Goal: Information Seeking & Learning: Learn about a topic

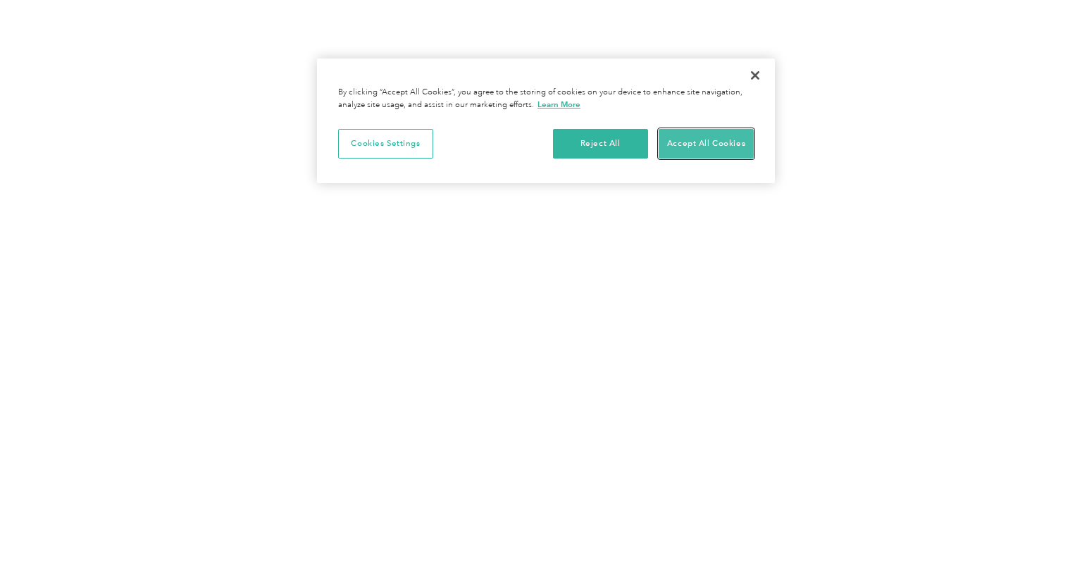
click at [742, 135] on button "Accept All Cookies" at bounding box center [706, 144] width 95 height 30
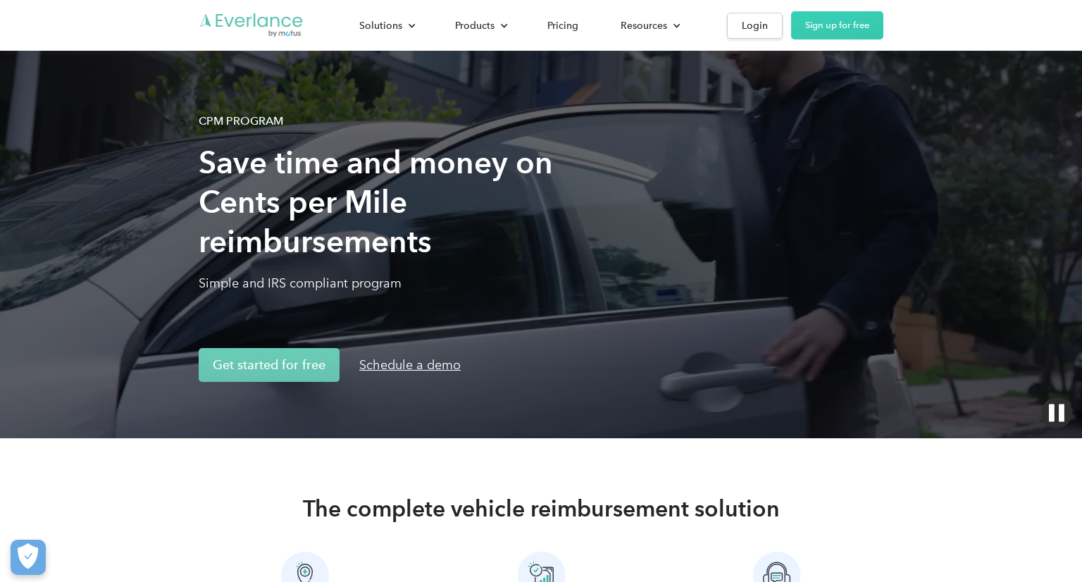
click at [245, 32] on img "Go to homepage" at bounding box center [252, 25] width 106 height 27
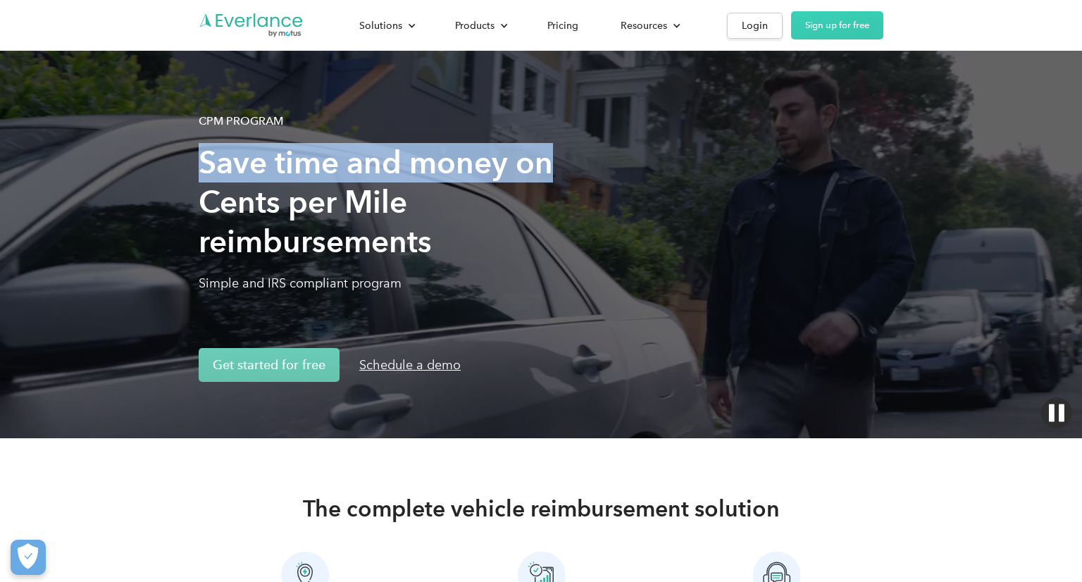
click at [227, 163] on h1 "Save time and money on Cents per Mile reimbursements" at bounding box center [389, 202] width 380 height 118
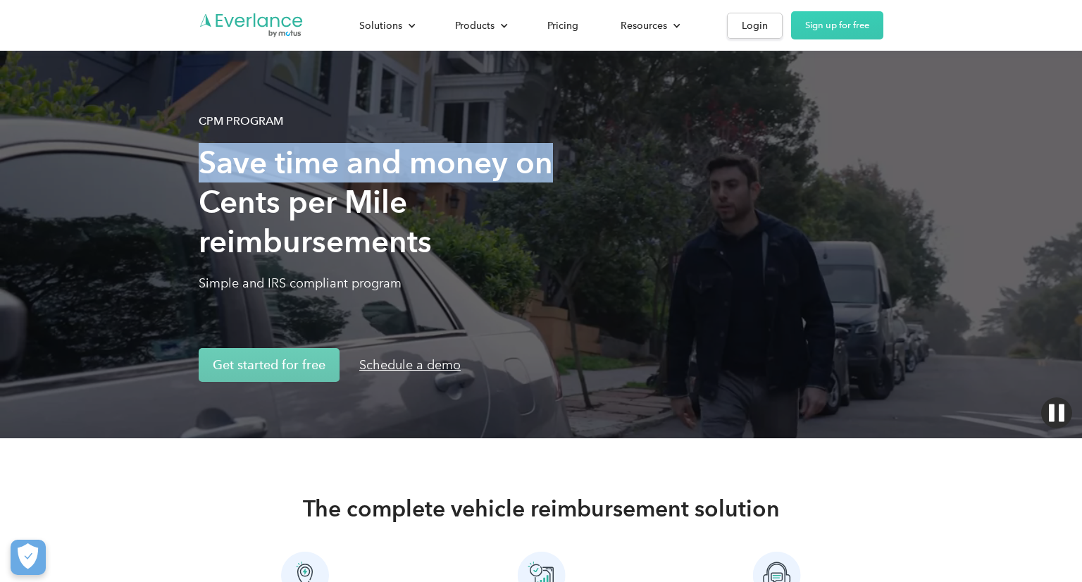
drag, startPoint x: 227, startPoint y: 163, endPoint x: 544, endPoint y: 164, distance: 316.9
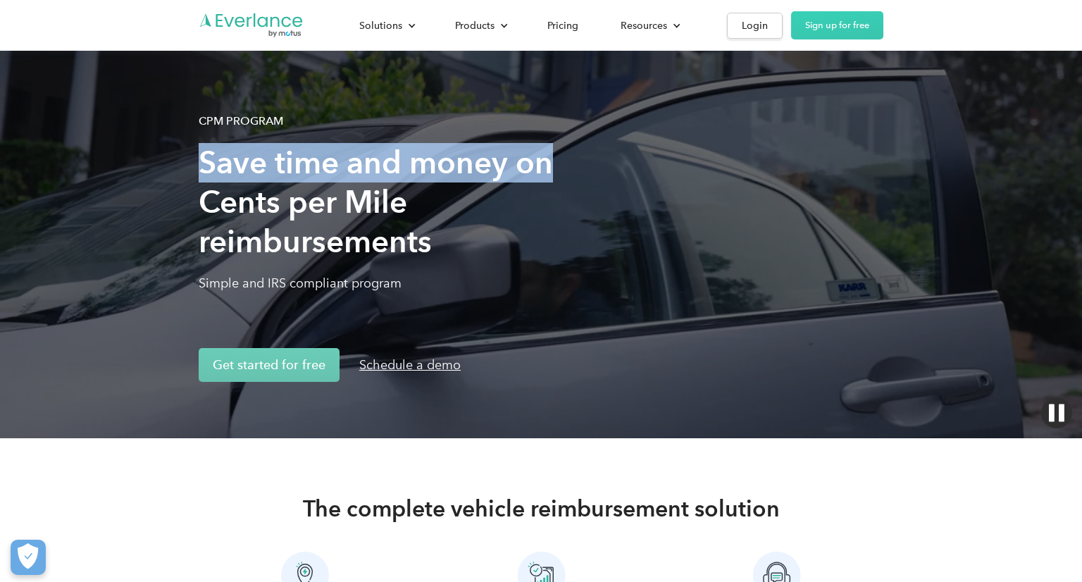
click at [544, 164] on h1 "Save time and money on Cents per Mile reimbursements" at bounding box center [389, 202] width 380 height 118
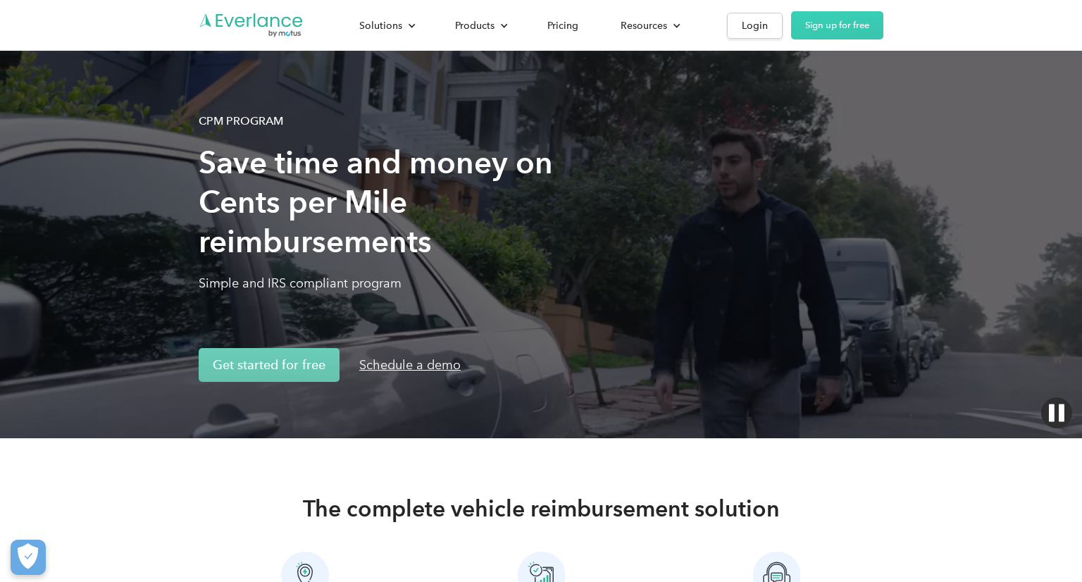
click at [447, 227] on h1 "Save time and money on Cents per Mile reimbursements" at bounding box center [389, 202] width 380 height 118
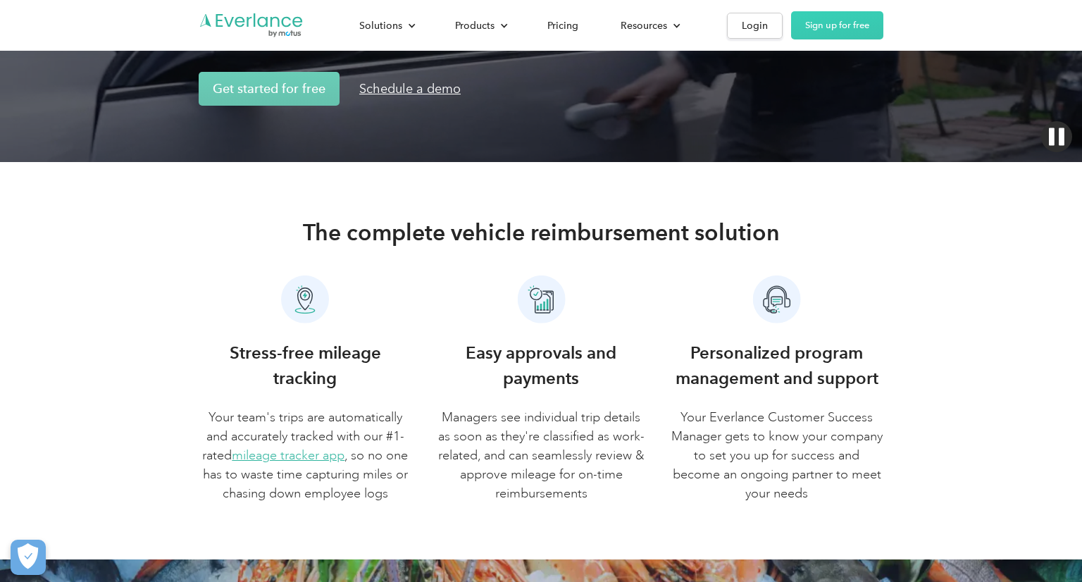
scroll to position [281, 0]
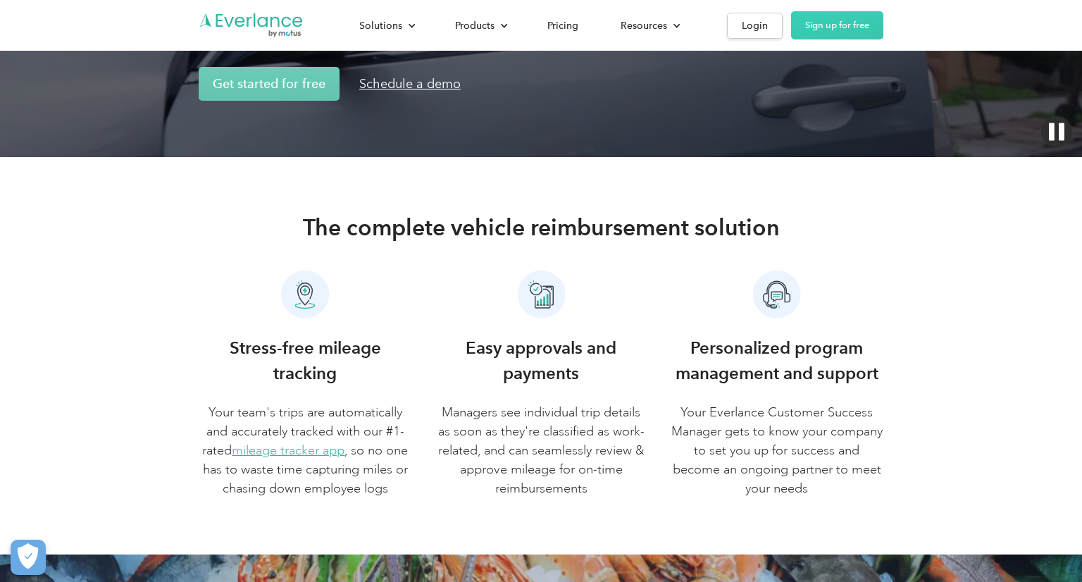
click at [250, 345] on h3 "Stress-free mileage tracking" at bounding box center [305, 360] width 213 height 51
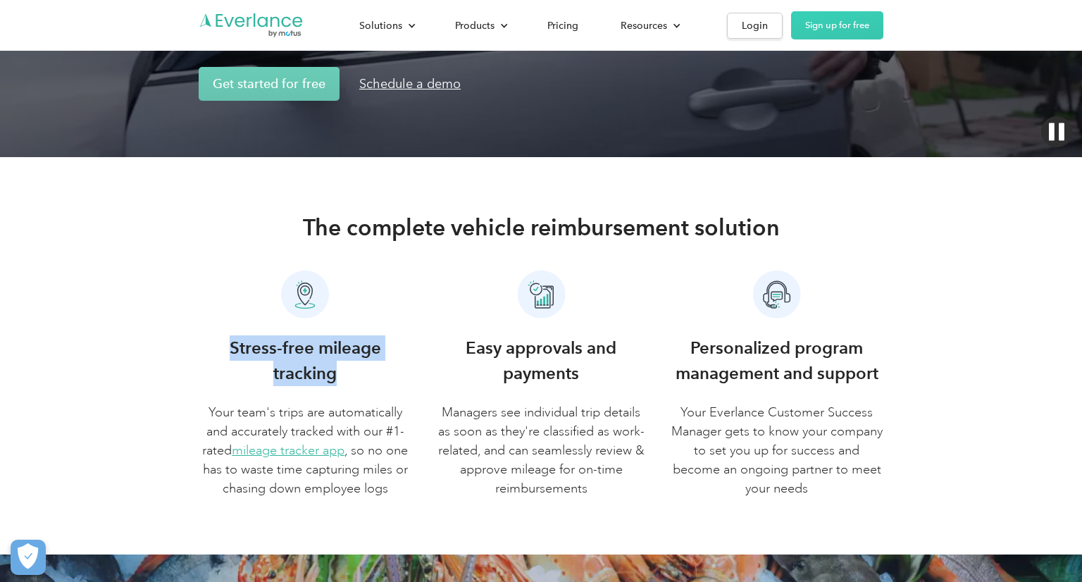
drag, startPoint x: 250, startPoint y: 345, endPoint x: 316, endPoint y: 376, distance: 73.1
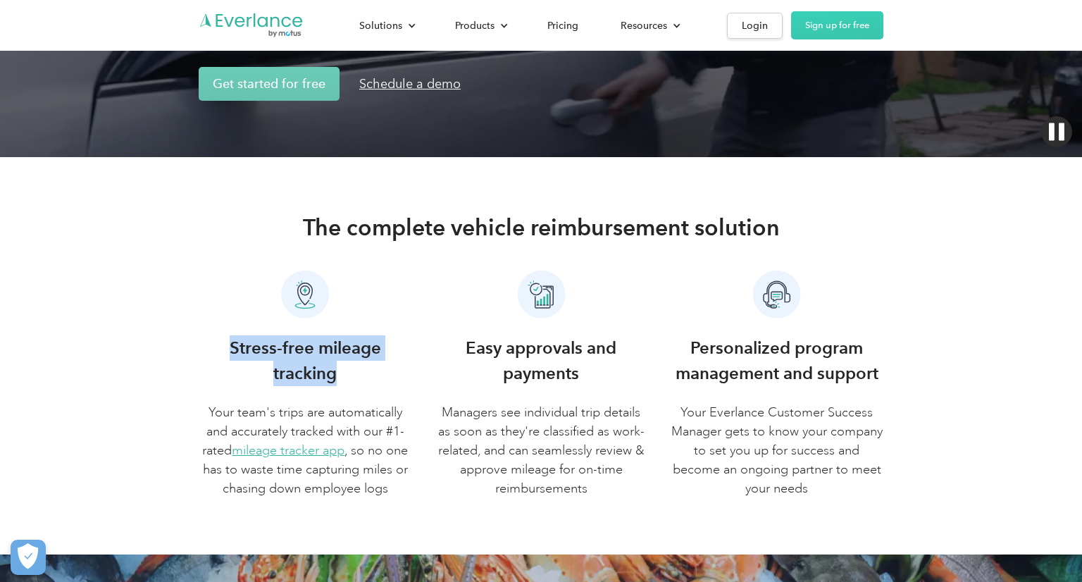
click at [316, 376] on h3 "Stress-free mileage tracking" at bounding box center [305, 360] width 213 height 51
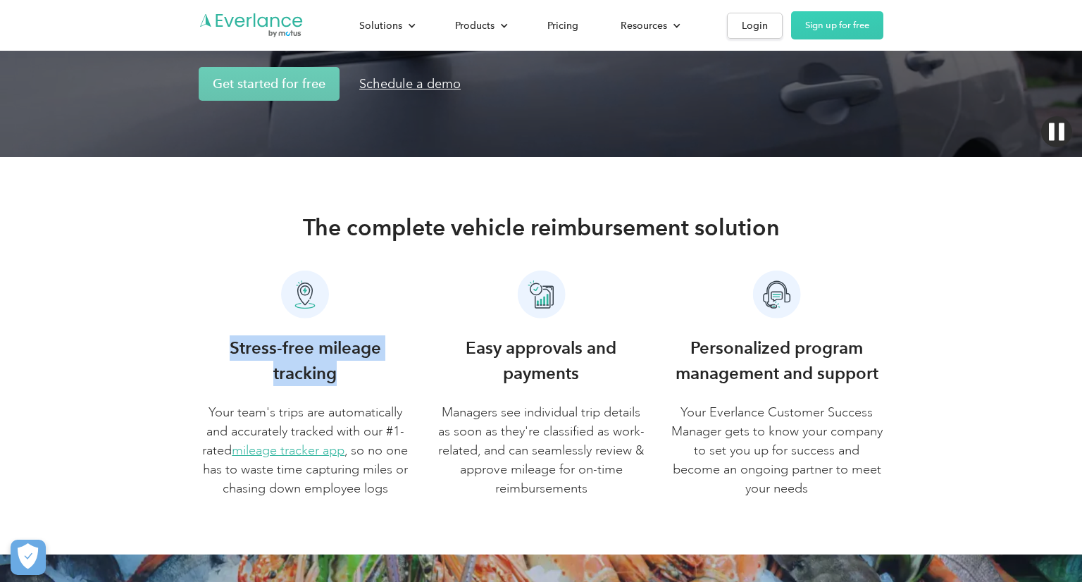
copy h3 "Stress-free mileage tracking"
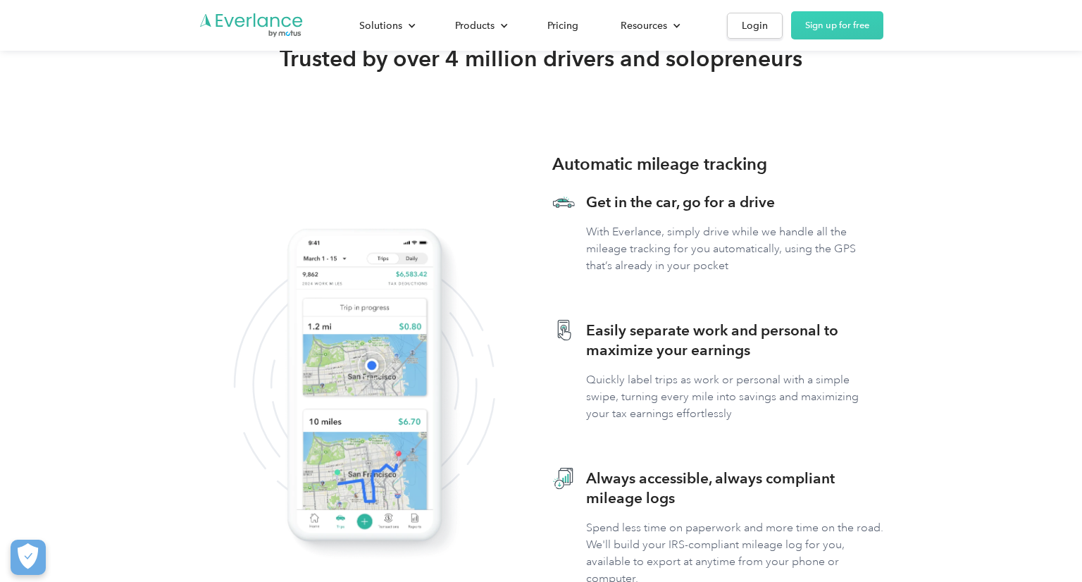
scroll to position [482, 0]
